Goal: Register for event/course

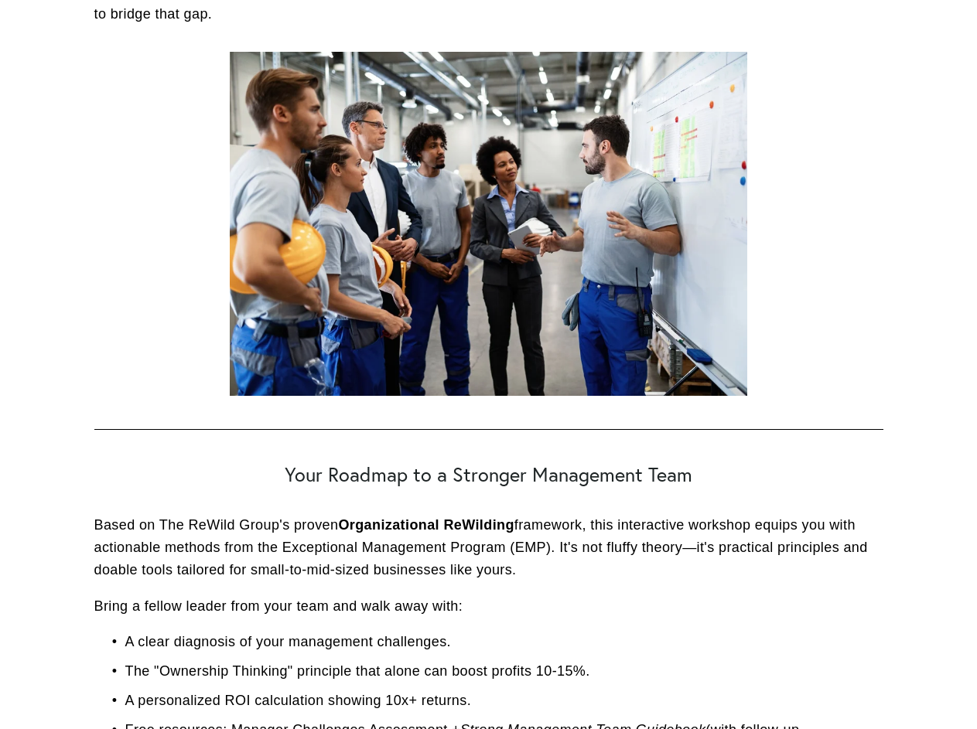
scroll to position [4279, 0]
